Goal: Transaction & Acquisition: Subscribe to service/newsletter

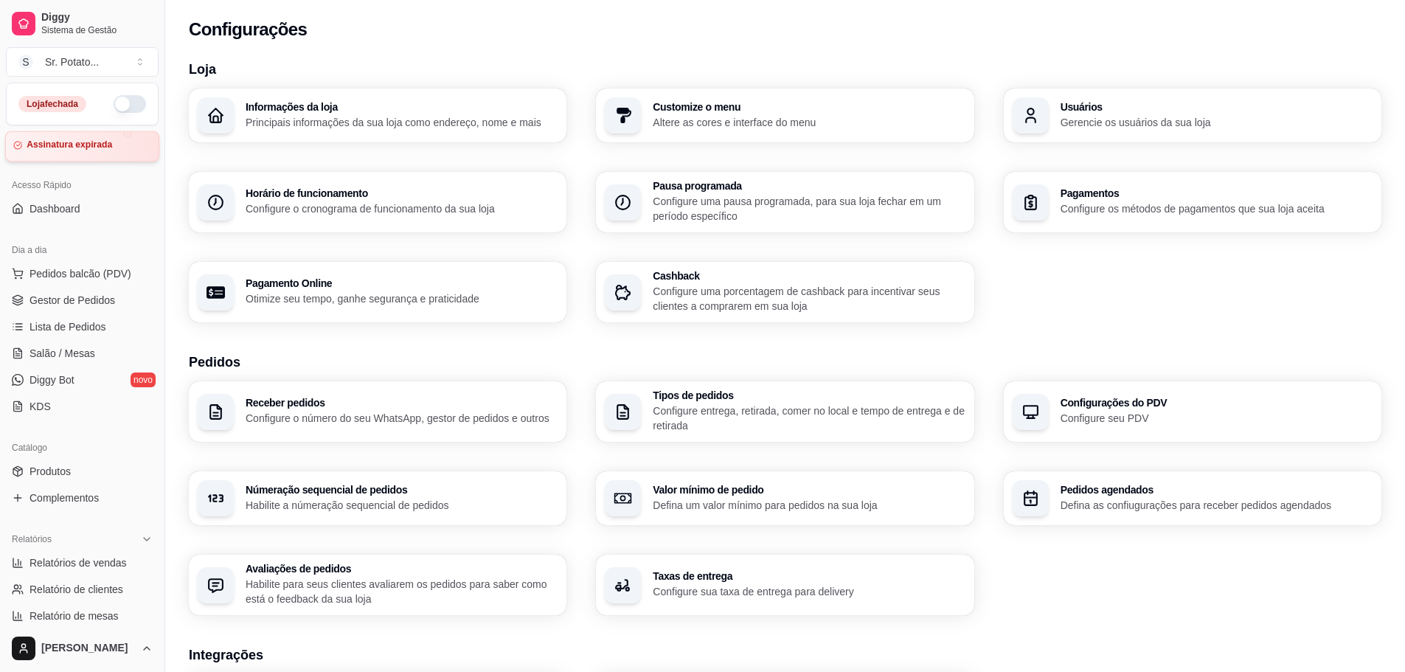
click at [63, 150] on article "Assinatura expirada" at bounding box center [70, 144] width 86 height 11
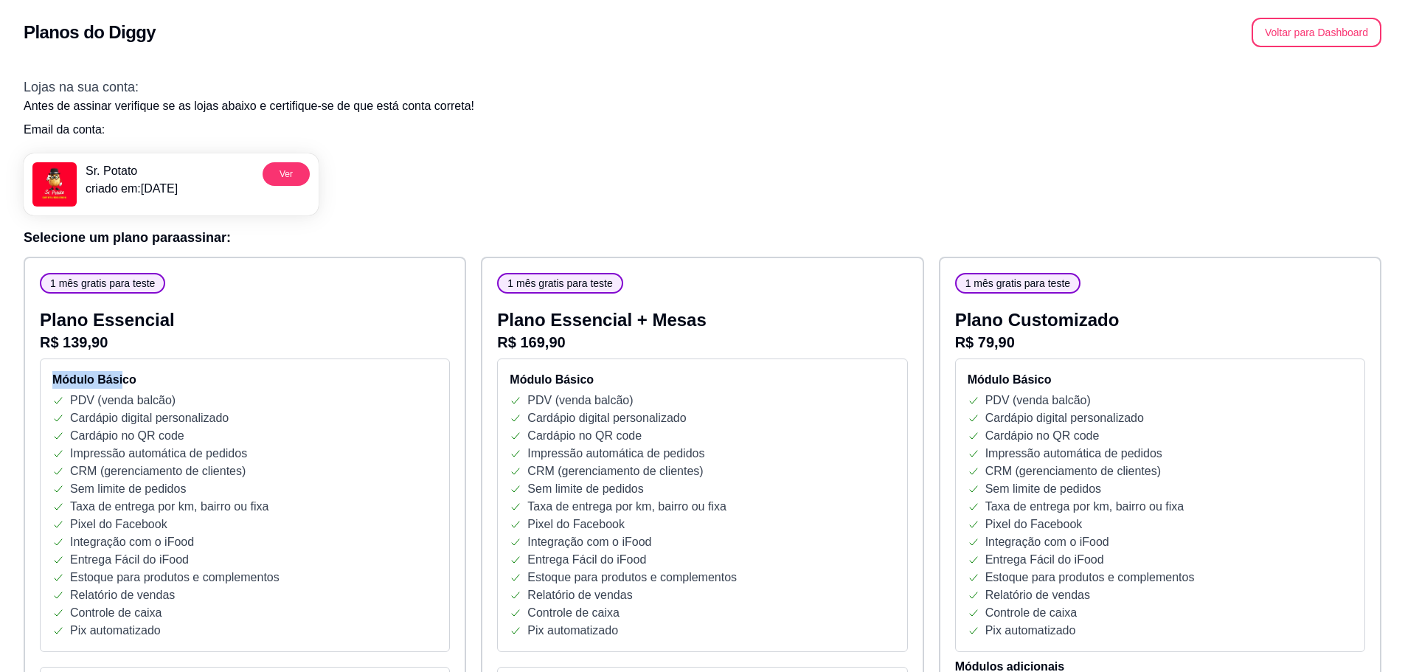
drag, startPoint x: 119, startPoint y: 355, endPoint x: 55, endPoint y: 354, distance: 64.9
click at [220, 323] on p "Plano Essencial" at bounding box center [245, 320] width 410 height 24
click at [114, 22] on h2 "Planos do Diggy" at bounding box center [90, 33] width 132 height 24
click at [1347, 35] on button "Voltar para Dashboard" at bounding box center [1316, 32] width 130 height 29
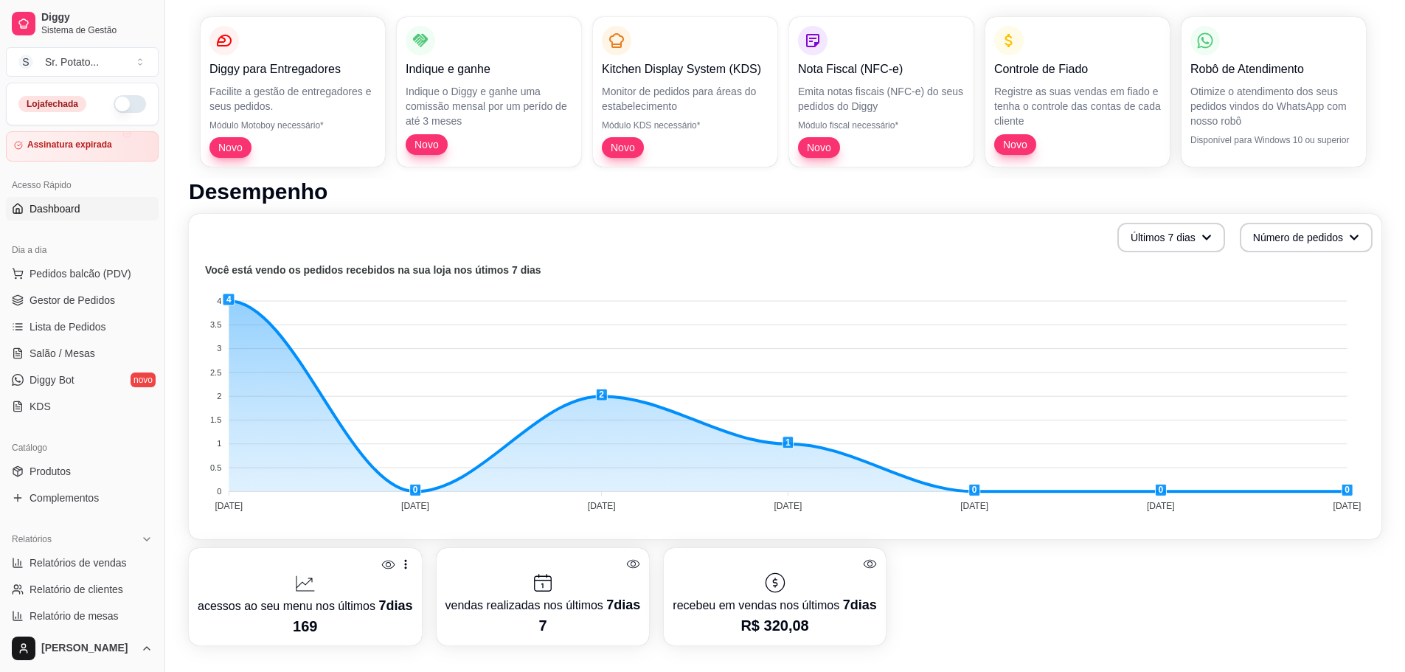
scroll to position [295, 0]
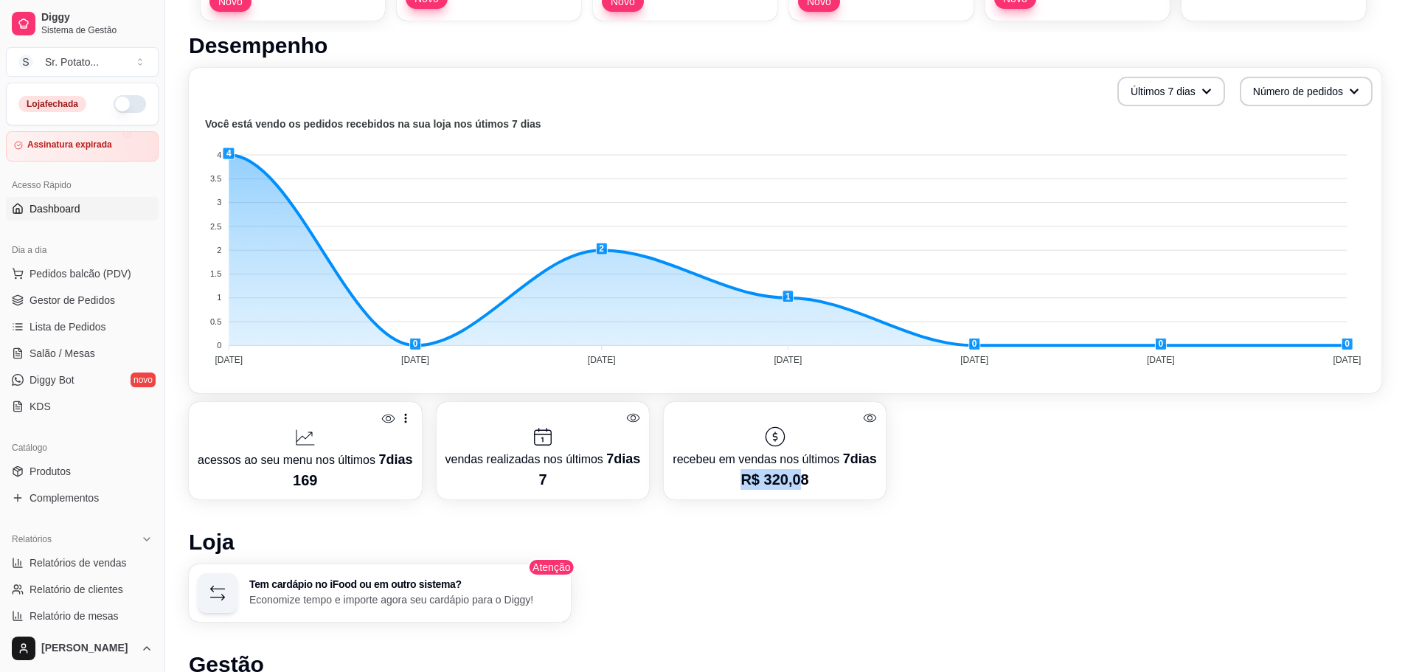
drag, startPoint x: 824, startPoint y: 472, endPoint x: 1025, endPoint y: 476, distance: 201.3
click at [841, 474] on p "R$ 320,08" at bounding box center [774, 479] width 204 height 21
click at [1037, 476] on div "acessos ao seu menu nos últimos 7 dias 169 vendas realizadas nos últimos 7 dias…" at bounding box center [785, 450] width 1192 height 97
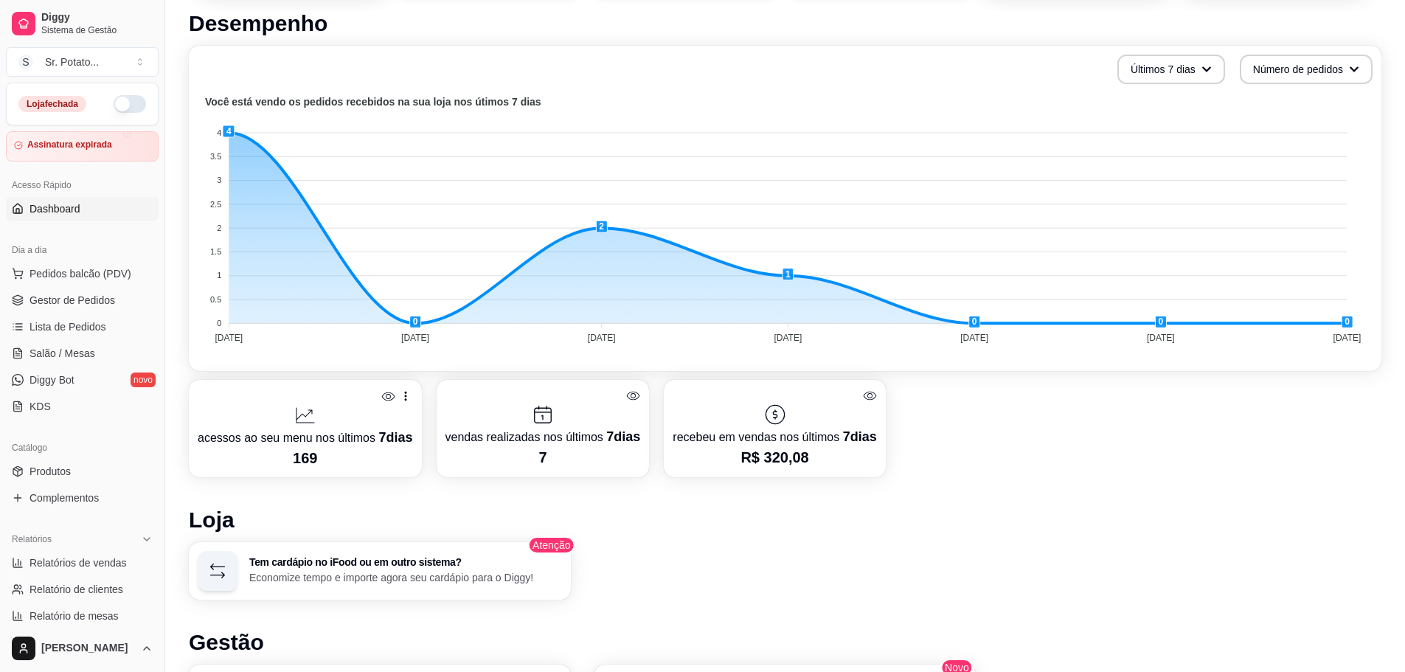
scroll to position [0, 0]
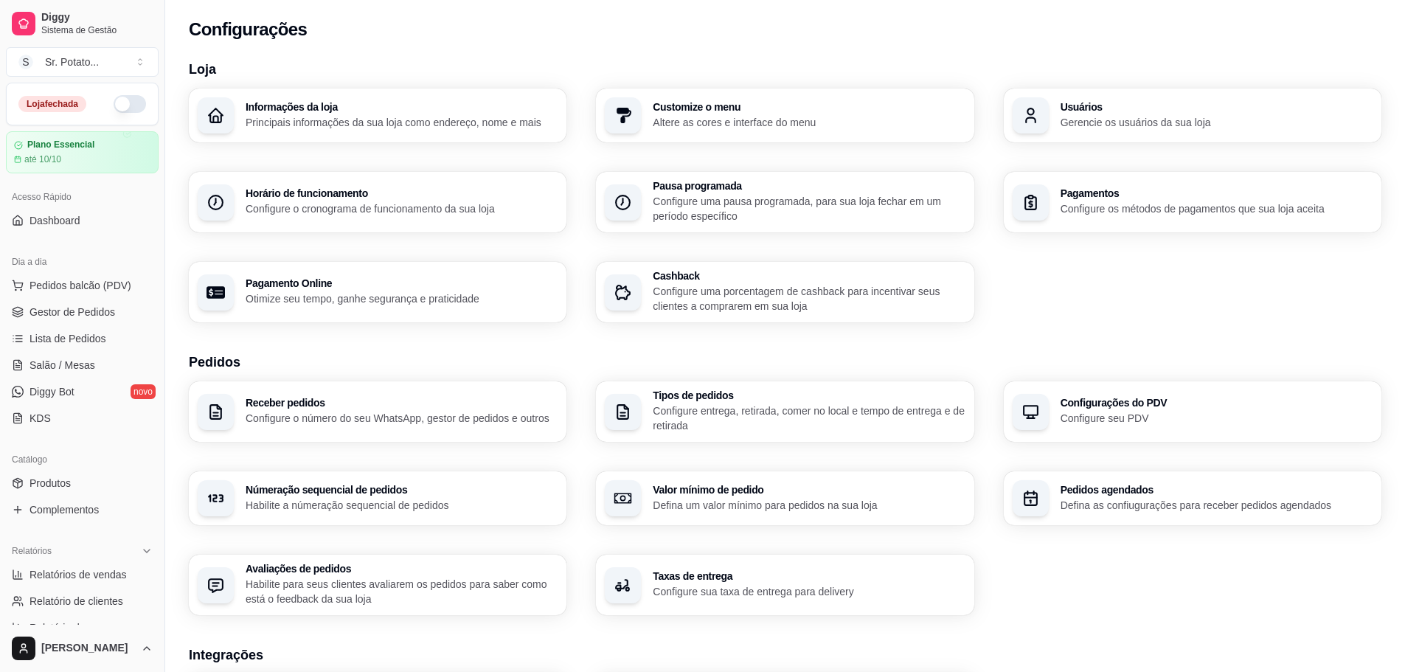
click at [123, 101] on button "button" at bounding box center [130, 104] width 32 height 18
